Goal: Navigation & Orientation: Go to known website

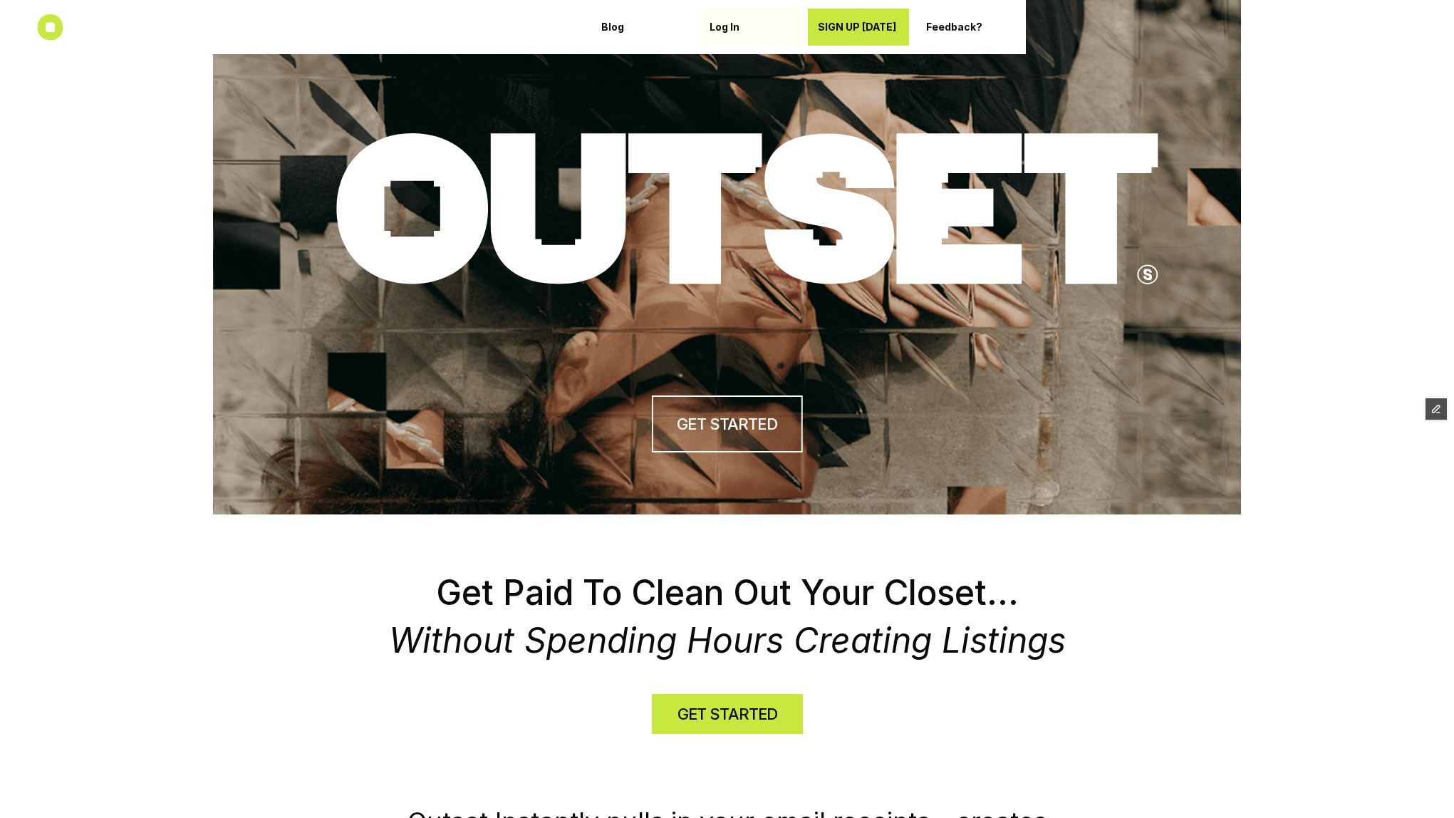
click at [723, 31] on p "Log In" at bounding box center [750, 27] width 81 height 12
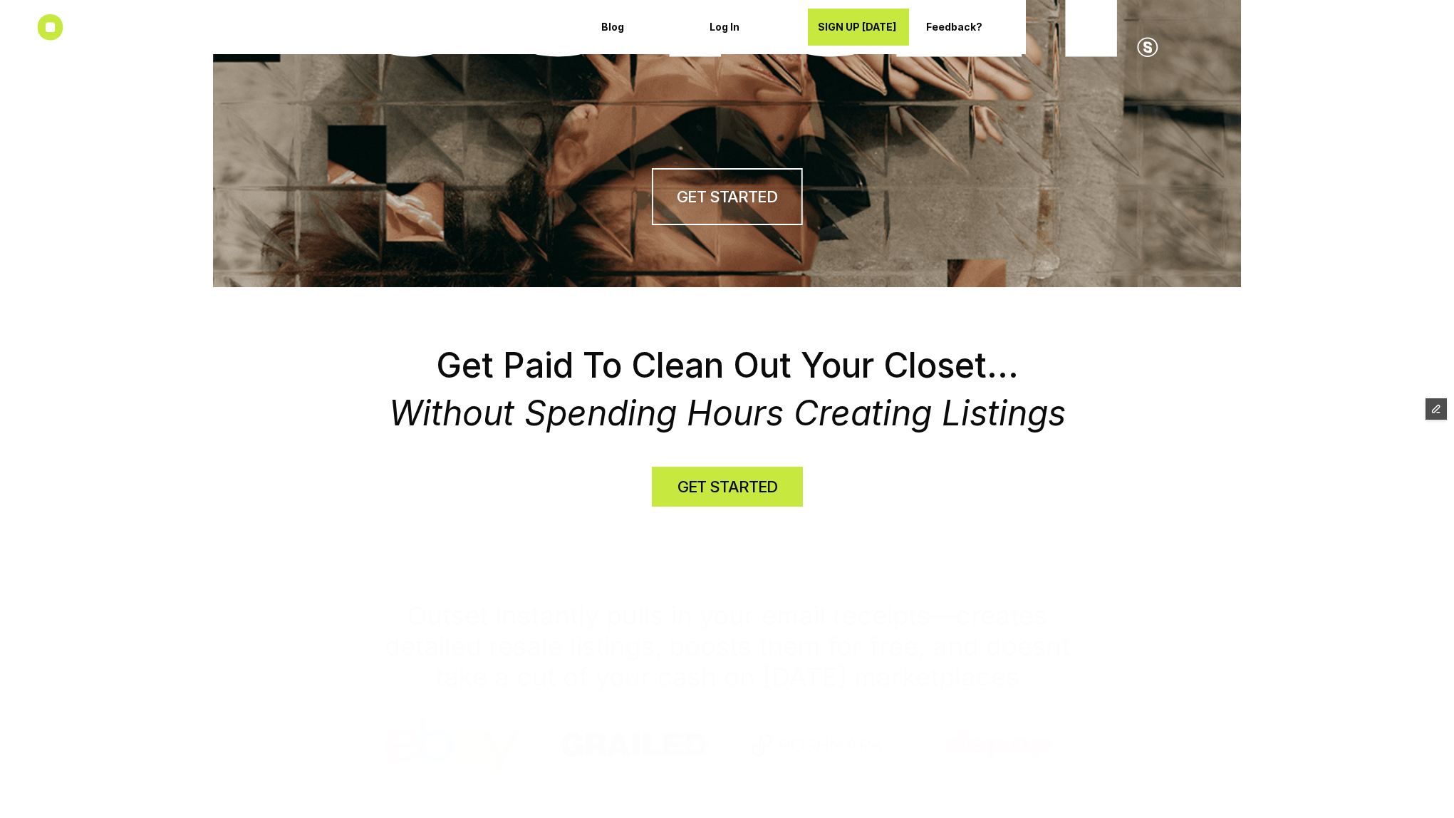
scroll to position [520, 0]
